Goal: Information Seeking & Learning: Learn about a topic

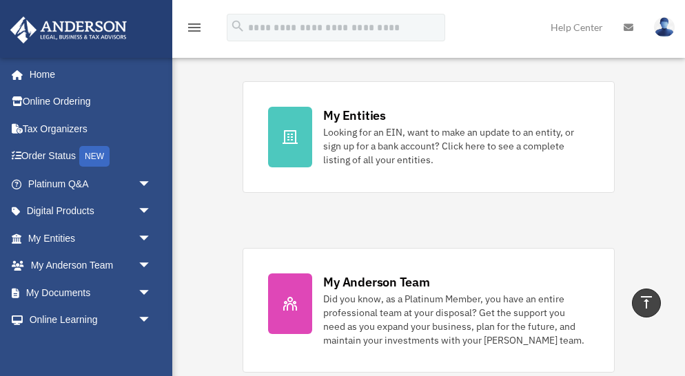
scroll to position [462, 0]
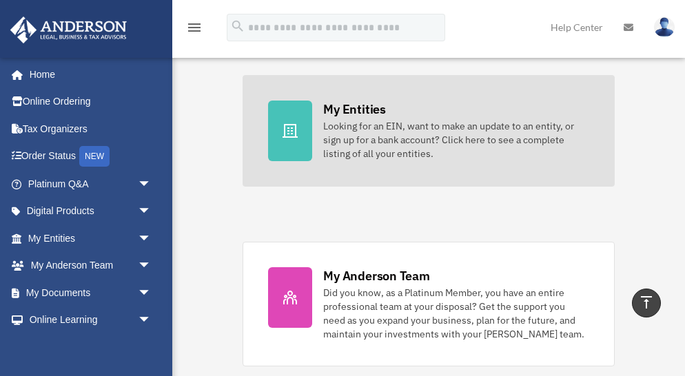
click at [283, 137] on icon at bounding box center [290, 131] width 15 height 14
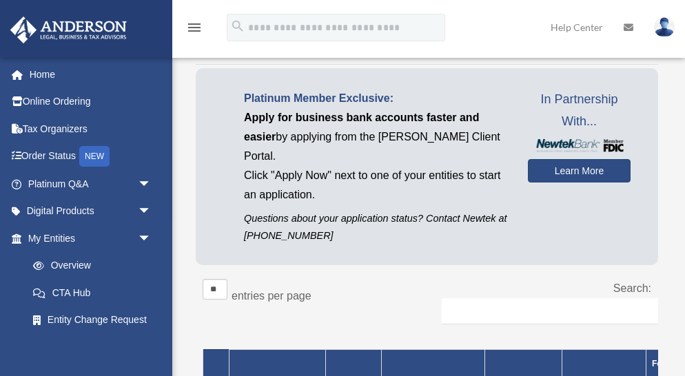
scroll to position [110, 0]
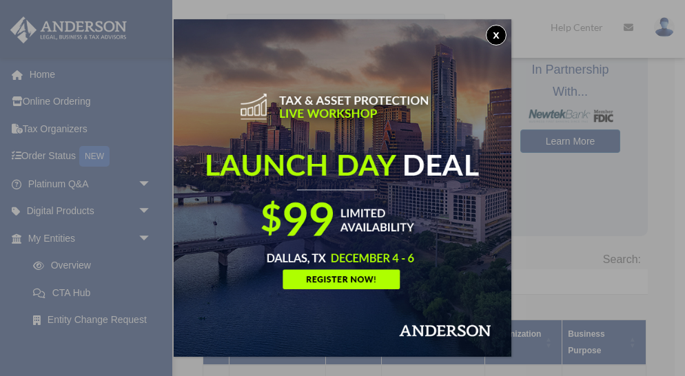
click at [496, 31] on button "x" at bounding box center [496, 35] width 21 height 21
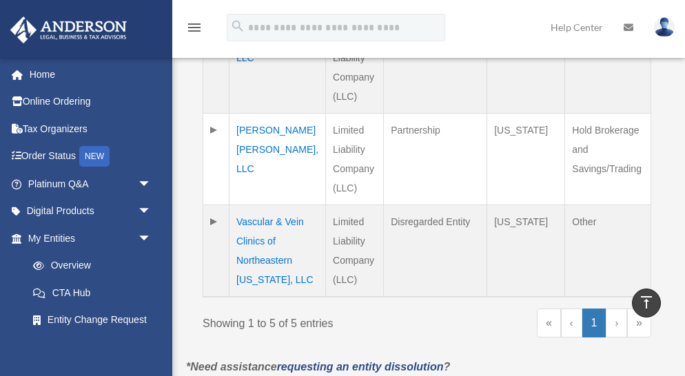
scroll to position [635, 0]
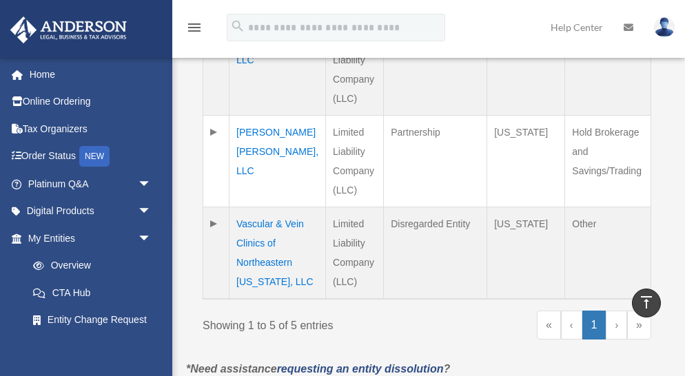
click at [273, 115] on td "[PERSON_NAME] [PERSON_NAME], LLC" at bounding box center [278, 161] width 96 height 92
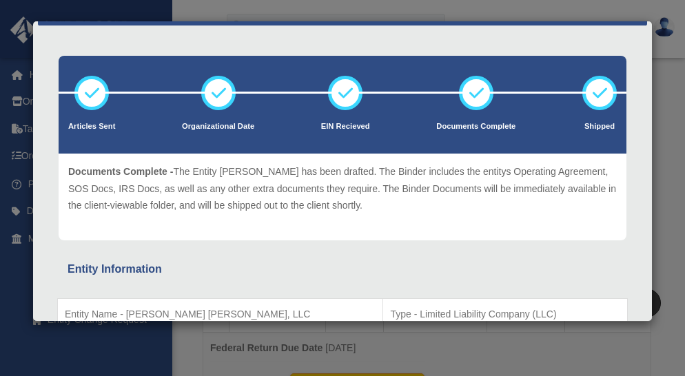
scroll to position [0, 0]
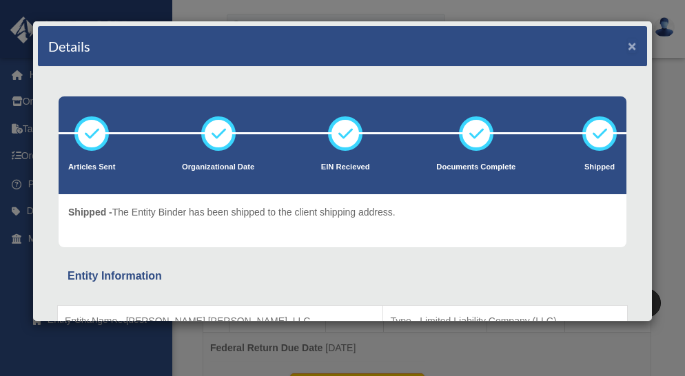
click at [631, 45] on button "×" at bounding box center [632, 46] width 9 height 14
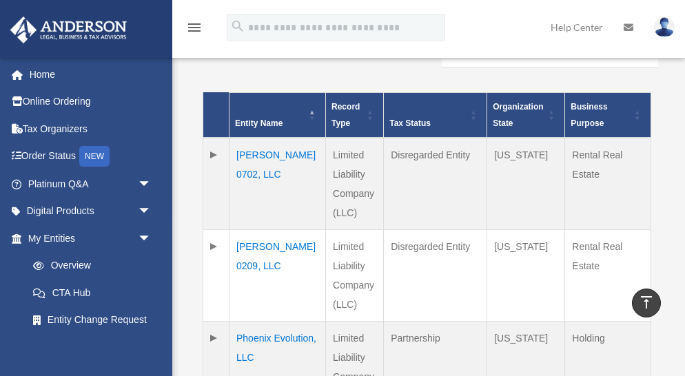
scroll to position [334, 0]
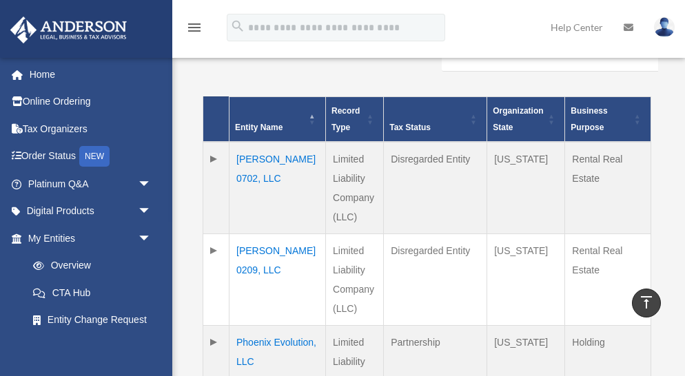
click at [212, 142] on td at bounding box center [216, 188] width 26 height 92
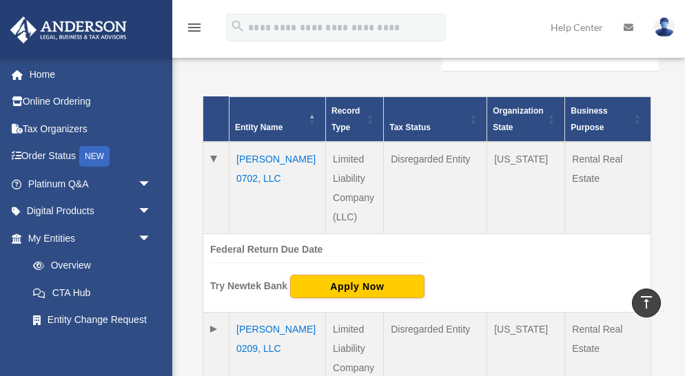
click at [261, 142] on td "[PERSON_NAME] 0702, LLC" at bounding box center [278, 188] width 96 height 92
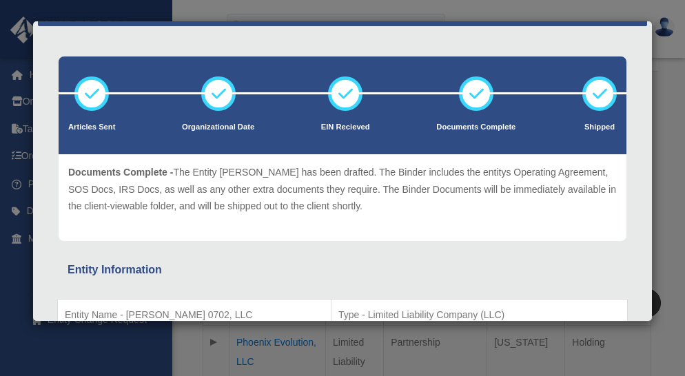
scroll to position [0, 0]
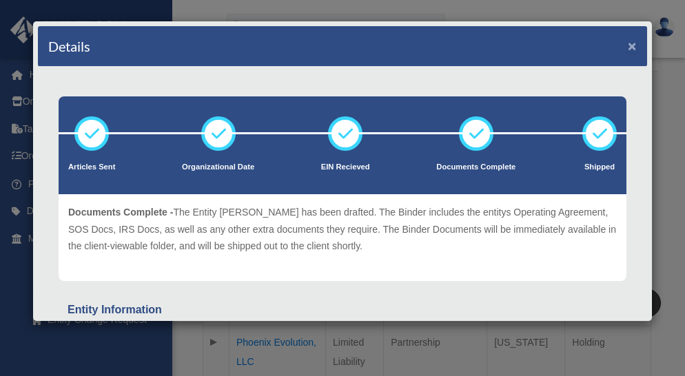
click at [635, 45] on button "×" at bounding box center [632, 46] width 9 height 14
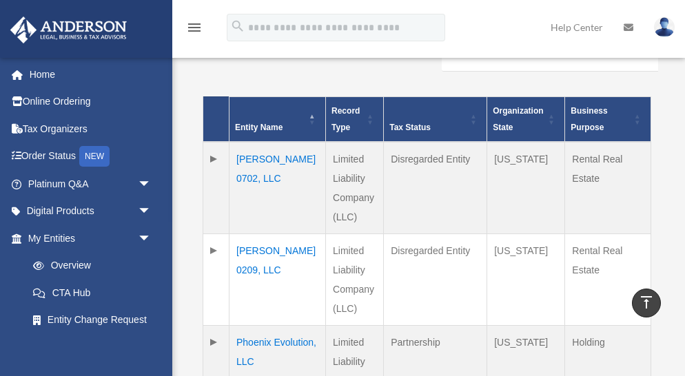
click at [258, 234] on td "[PERSON_NAME] 0209, LLC" at bounding box center [278, 280] width 96 height 92
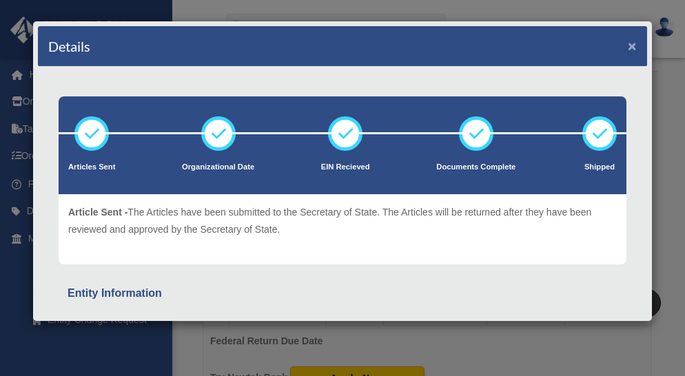
click at [631, 46] on button "×" at bounding box center [632, 46] width 9 height 14
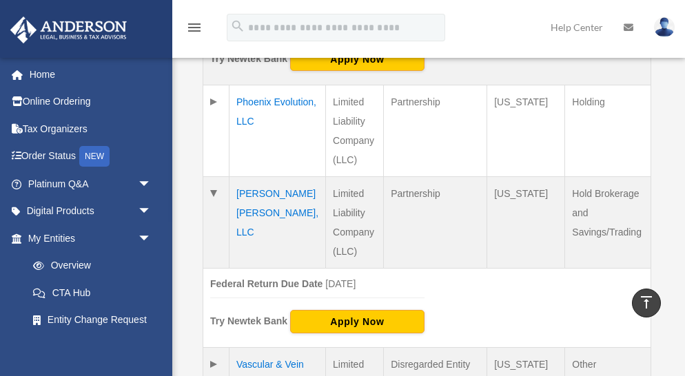
scroll to position [653, 0]
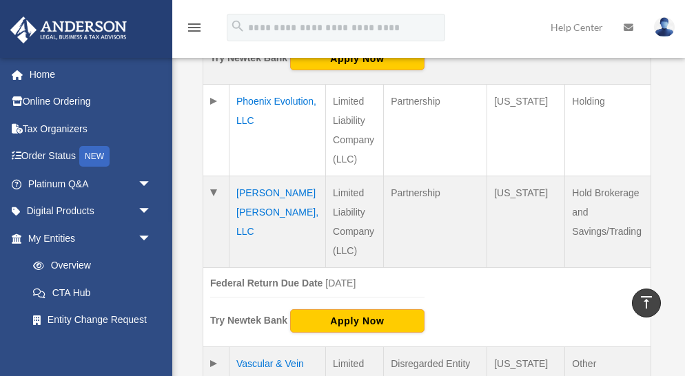
click at [252, 85] on td "Phoenix Evolution, LLC" at bounding box center [278, 131] width 96 height 92
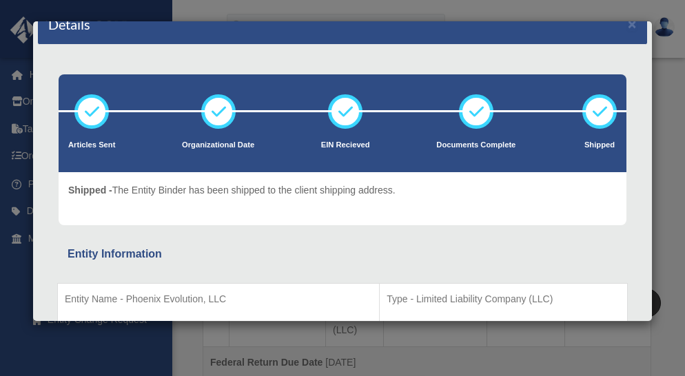
scroll to position [0, 0]
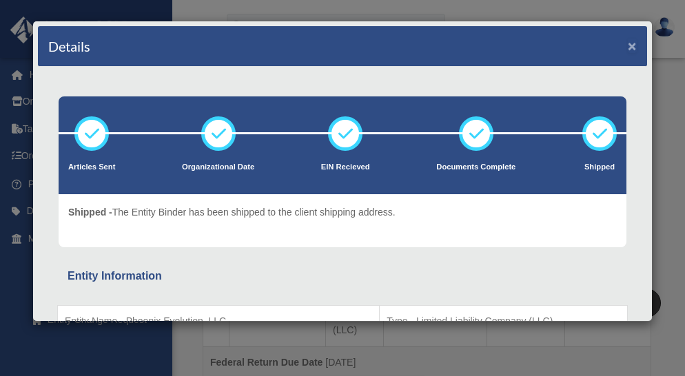
click at [633, 46] on button "×" at bounding box center [632, 46] width 9 height 14
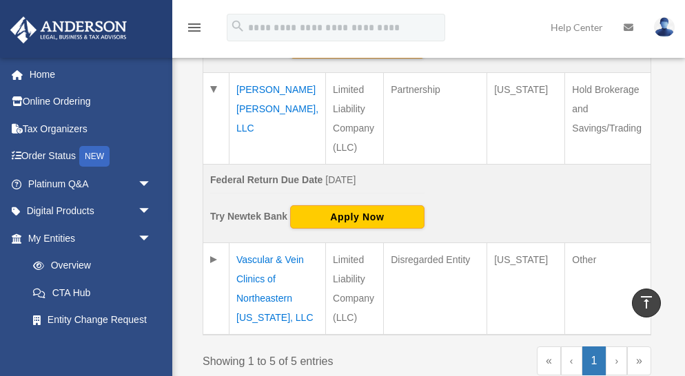
scroll to position [844, 0]
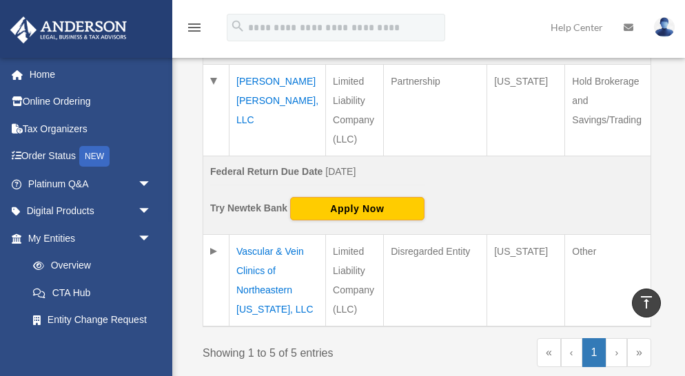
click at [254, 235] on td "Vascular & Vein Clinics of Northeastern [US_STATE], LLC" at bounding box center [278, 281] width 96 height 92
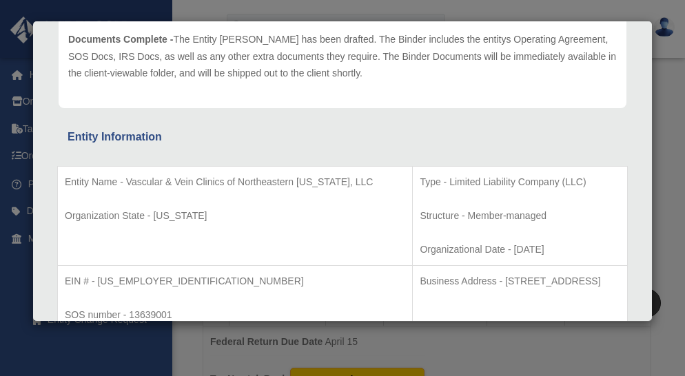
scroll to position [0, 0]
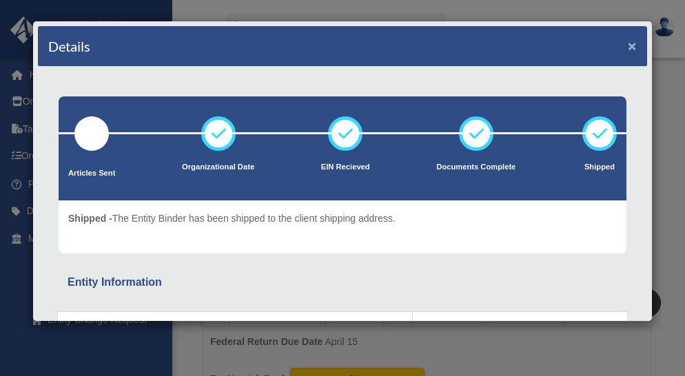
click at [631, 43] on button "×" at bounding box center [632, 46] width 9 height 14
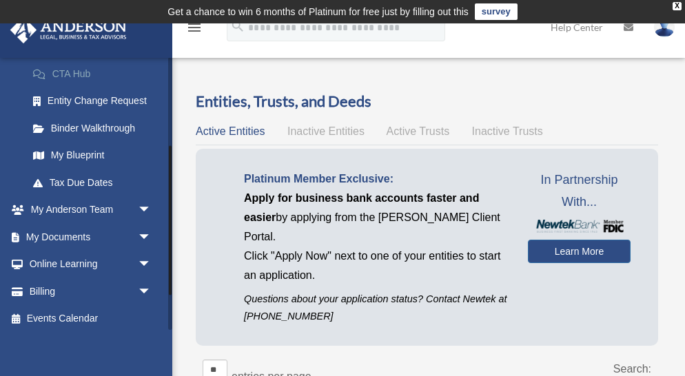
scroll to position [225, 0]
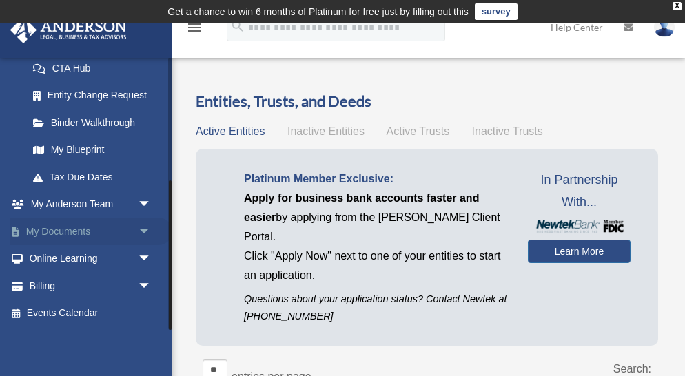
click at [147, 228] on span "arrow_drop_down" at bounding box center [152, 232] width 28 height 28
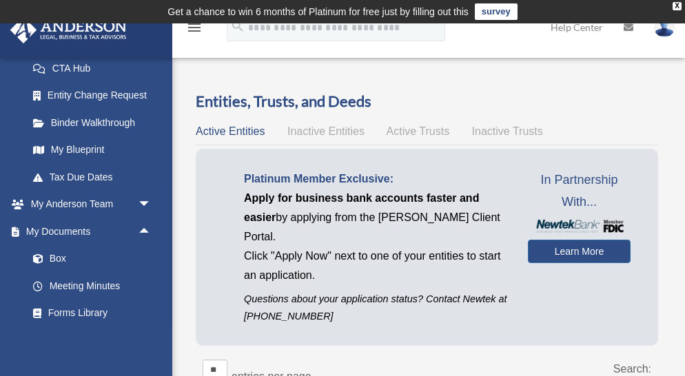
click at [664, 31] on img at bounding box center [664, 27] width 21 height 20
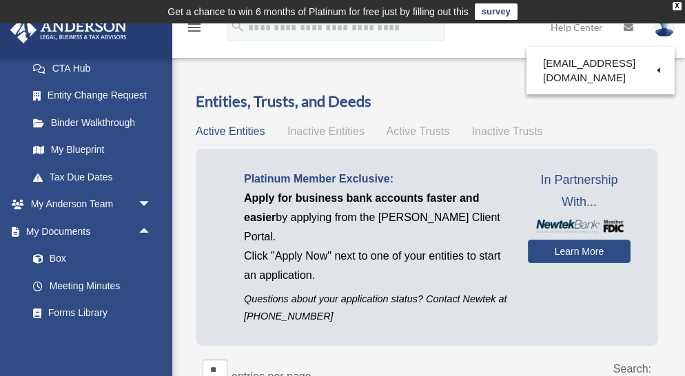
click at [644, 110] on h3 "Entities, Trusts, and Deeds" at bounding box center [427, 101] width 462 height 21
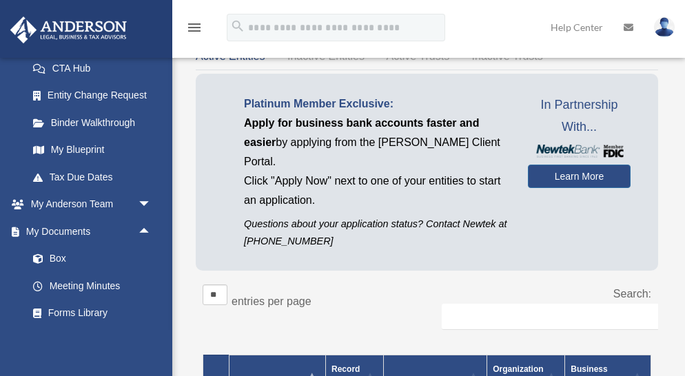
scroll to position [73, 0]
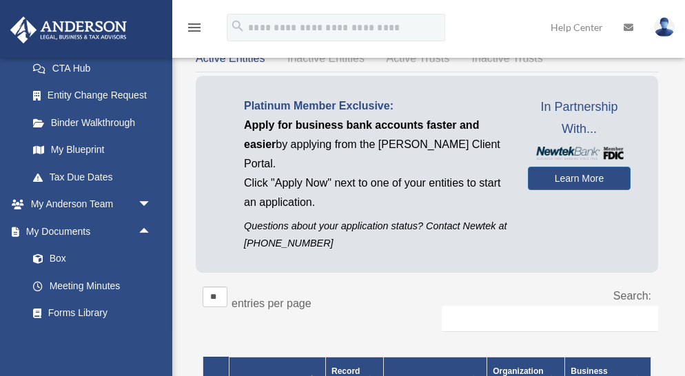
click at [188, 25] on icon "menu" at bounding box center [194, 27] width 17 height 17
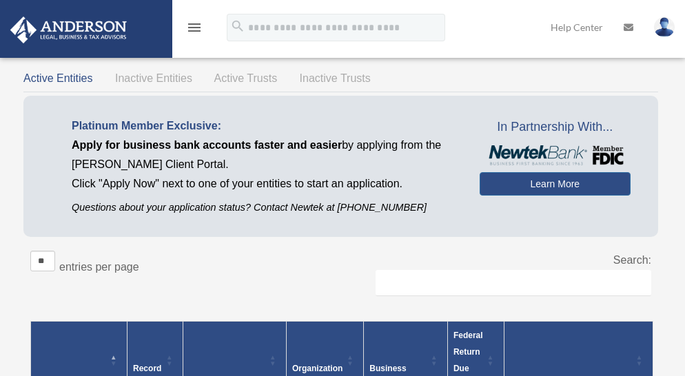
scroll to position [0, 0]
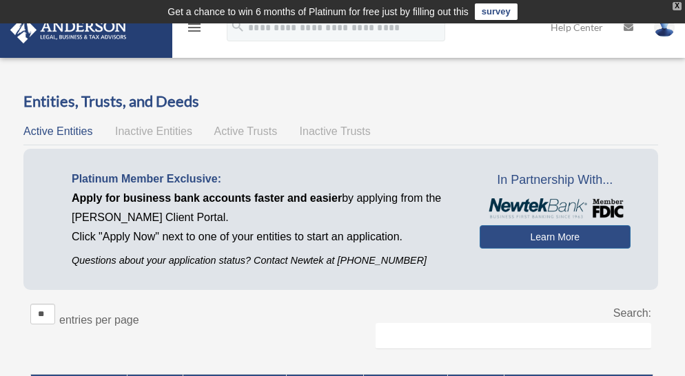
click at [677, 7] on div "X" at bounding box center [677, 6] width 9 height 8
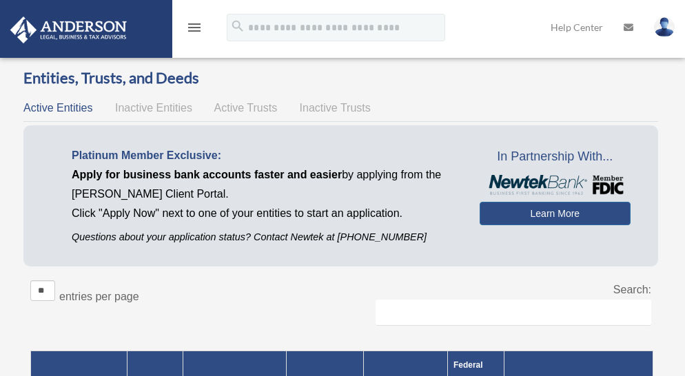
click at [664, 30] on img at bounding box center [664, 27] width 21 height 20
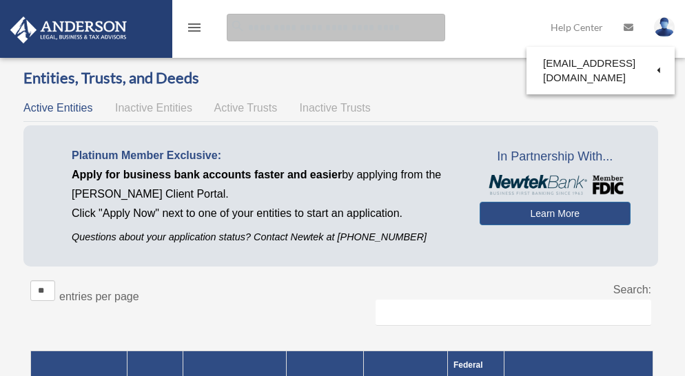
click at [443, 33] on input "search" at bounding box center [336, 28] width 218 height 28
